Goal: Task Accomplishment & Management: Manage account settings

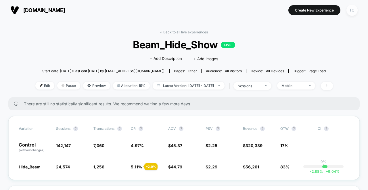
click at [356, 10] on div "TC" at bounding box center [351, 10] width 11 height 11
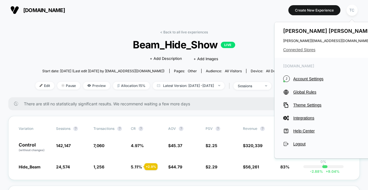
click at [300, 50] on span "Connected Stores" at bounding box center [328, 49] width 91 height 5
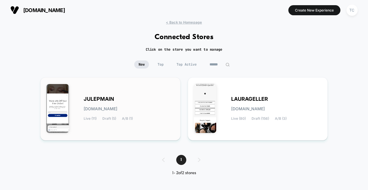
click at [114, 109] on span "[DOMAIN_NAME]" at bounding box center [101, 109] width 34 height 4
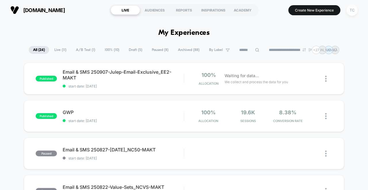
click at [351, 10] on div "TC" at bounding box center [351, 10] width 11 height 11
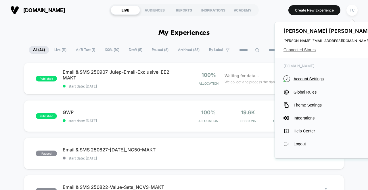
click at [303, 50] on span "Connected Stores" at bounding box center [328, 49] width 91 height 5
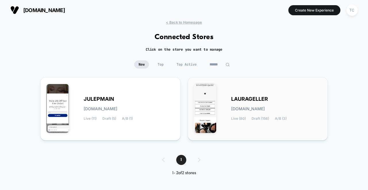
click at [239, 105] on div "[PERSON_NAME][DOMAIN_NAME] Live (80) Draft (156) A/B (3)" at bounding box center [276, 109] width 91 height 24
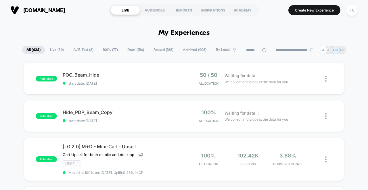
click at [77, 49] on span "A/B Test ( 3 )" at bounding box center [83, 50] width 29 height 8
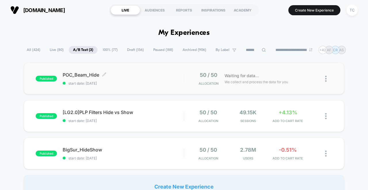
click at [146, 74] on span "POC_Beam_Hide Click to edit experience details" at bounding box center [123, 75] width 121 height 6
